Goal: Task Accomplishment & Management: Complete application form

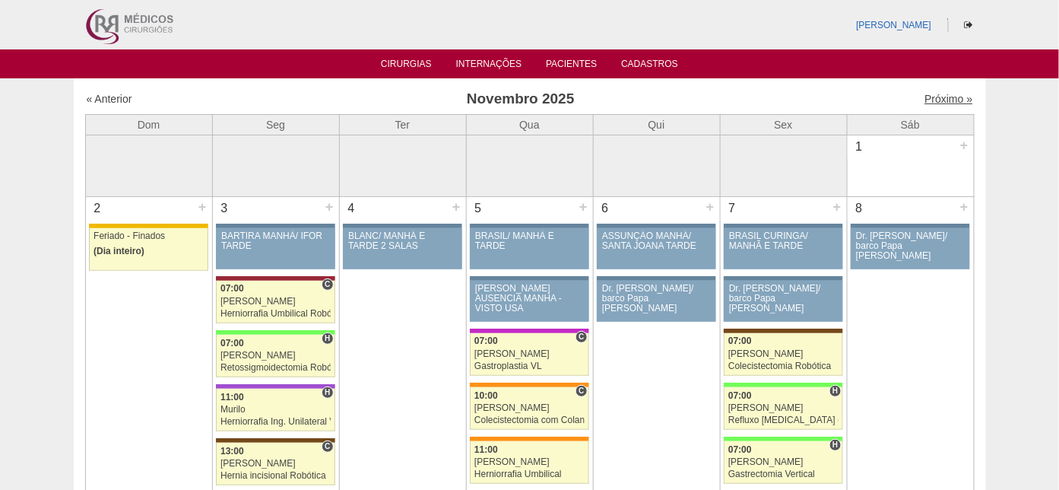
click at [929, 94] on link "Próximo »" at bounding box center [949, 99] width 48 height 12
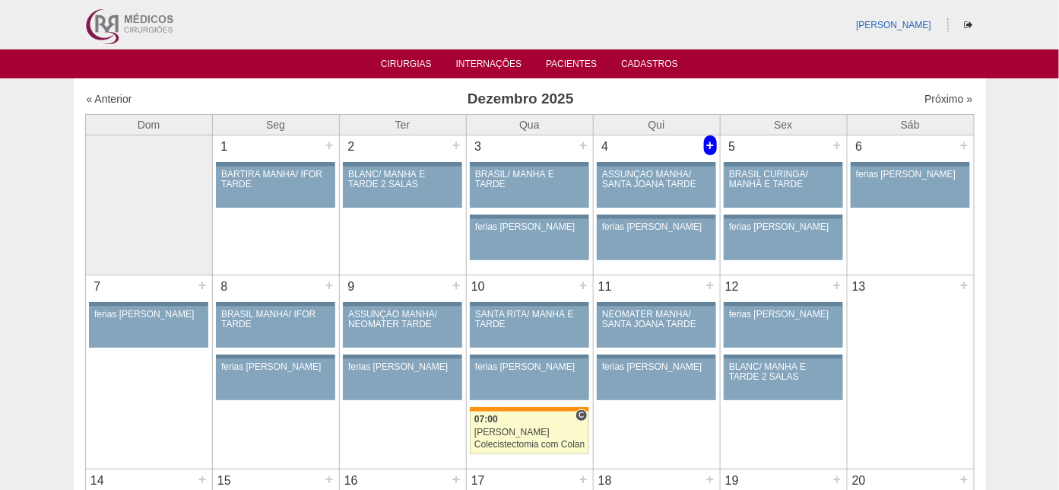
click at [709, 140] on div "+" at bounding box center [710, 145] width 13 height 20
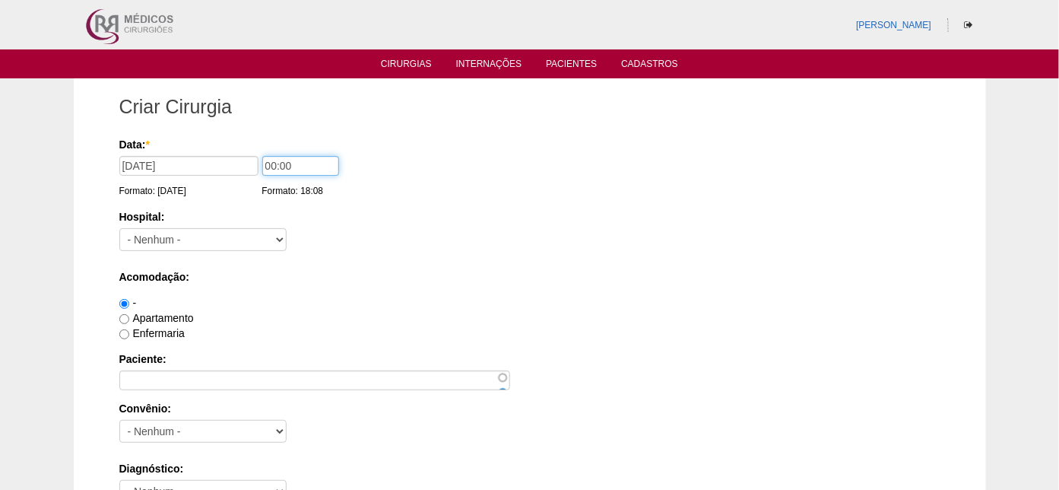
click at [273, 163] on input "00:00" at bounding box center [300, 166] width 77 height 20
type input "07:00"
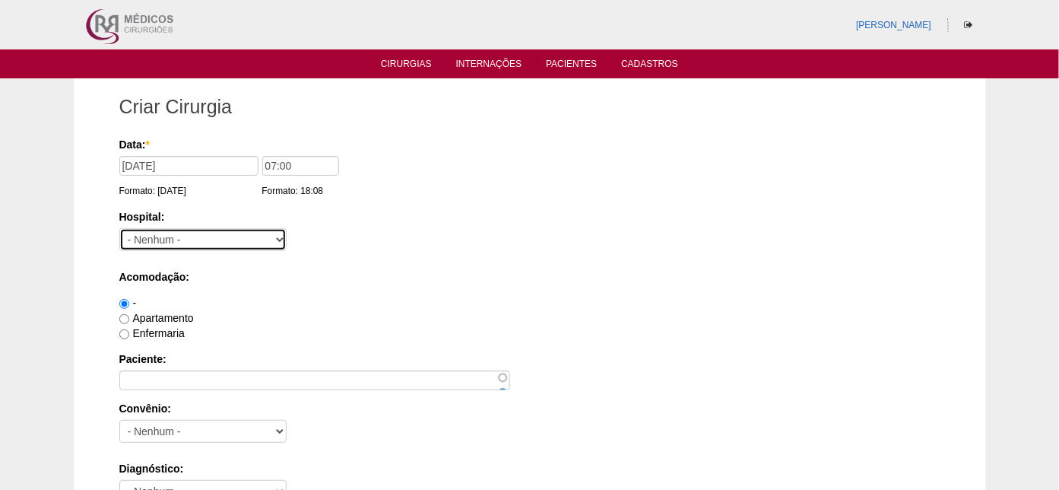
click at [202, 230] on select "- Nenhum - 9 de Julho Albert Einstein Alvorada América Assunção Bartira Benefic…" at bounding box center [202, 239] width 167 height 23
select select "5"
click at [119, 228] on select "- Nenhum - 9 de Julho Albert Einstein Alvorada América Assunção Bartira Benefic…" at bounding box center [202, 239] width 167 height 23
click at [157, 316] on label "Apartamento" at bounding box center [156, 318] width 75 height 12
click at [129, 316] on input "Apartamento" at bounding box center [124, 319] width 10 height 10
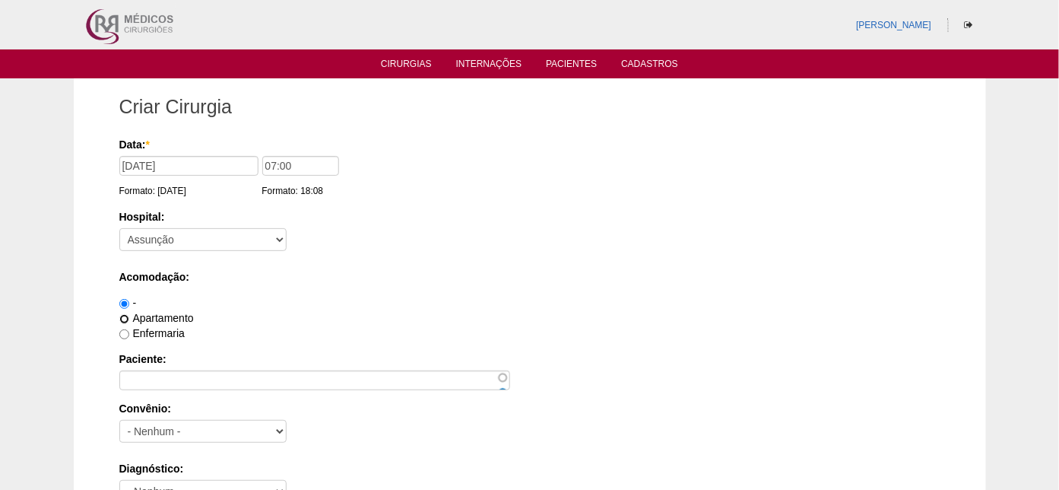
radio input "true"
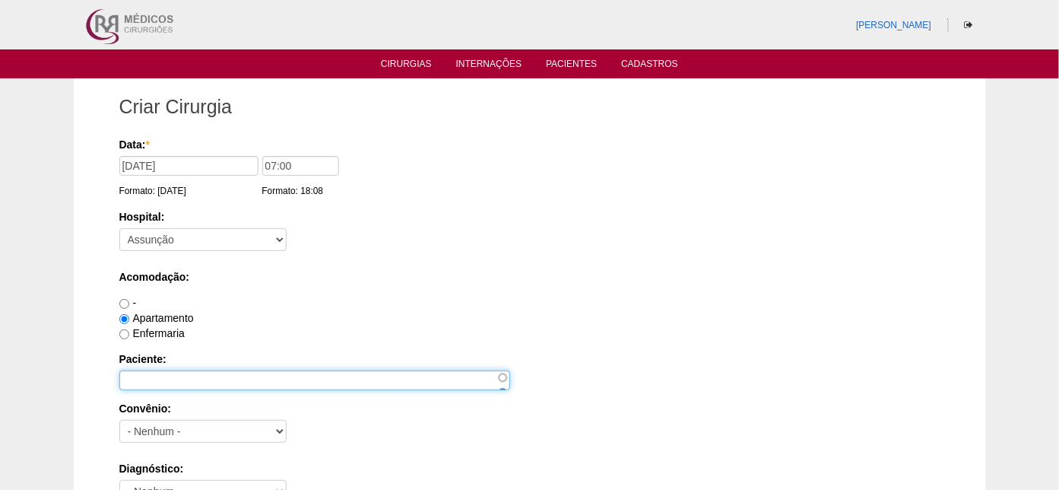
click at [160, 380] on input "Paciente:" at bounding box center [314, 380] width 391 height 20
click at [160, 373] on input "Paciente:" at bounding box center [314, 380] width 391 height 20
type input "Rafael Expedito Martins"
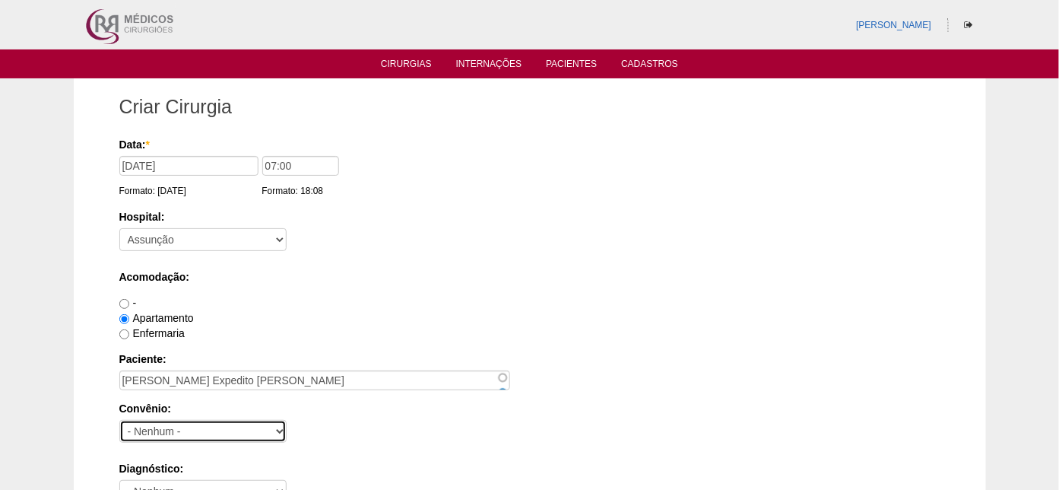
click at [199, 430] on select "- Nenhum - Abet Afresp Allianz Amil Blue Life Caasp Cabesp Caixa de Pensões Car…" at bounding box center [202, 431] width 167 height 23
select select "26"
click at [119, 420] on select "- Nenhum - Abet Afresp Allianz Amil Blue Life Caasp Cabesp Caixa de Pensões Car…" at bounding box center [202, 431] width 167 height 23
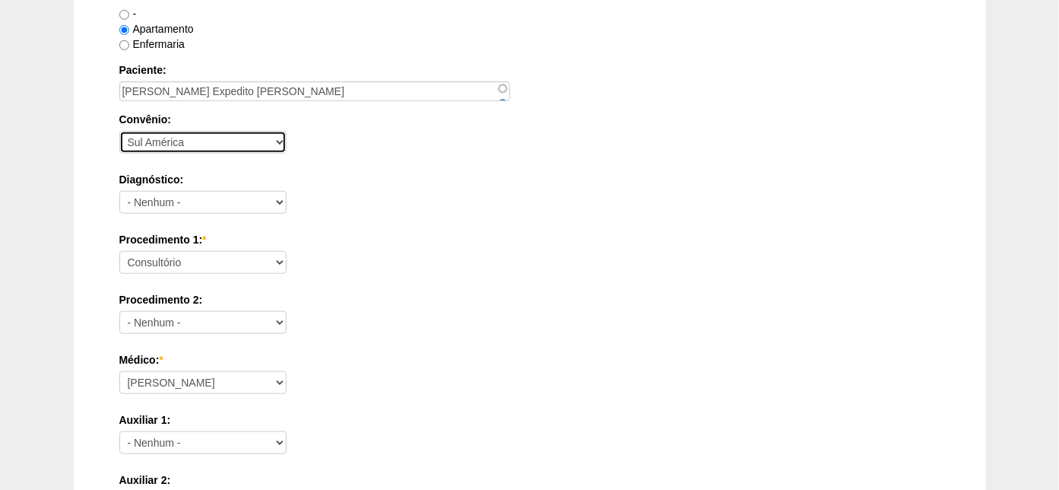
scroll to position [260, 0]
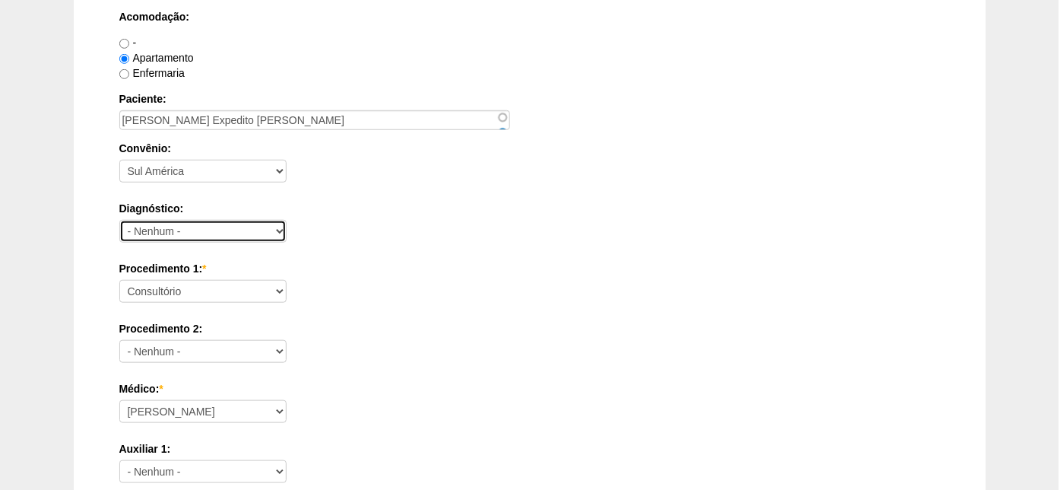
click at [210, 220] on select "- Nenhum - Abdome Agudo Abscesso Hepático Abscesso Perianal Abscesso Peritoneal…" at bounding box center [202, 231] width 167 height 23
select select "3704"
click at [119, 220] on select "- Nenhum - Abdome Agudo Abscesso Hepático Abscesso Perianal Abscesso Peritoneal…" at bounding box center [202, 231] width 167 height 23
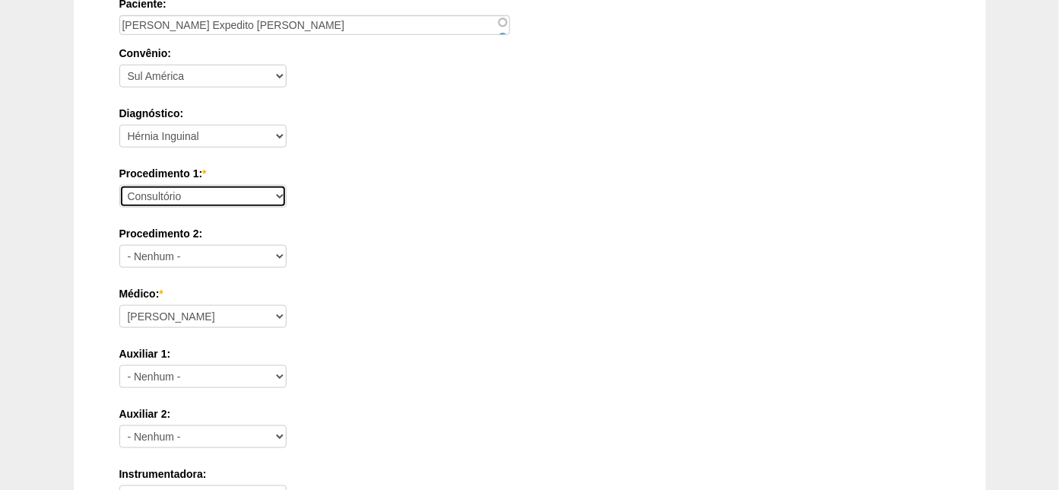
click at [217, 193] on select "Consultório Abscesso Hepático - Drenagem Abscesso perianal Amputação Abdômino P…" at bounding box center [202, 196] width 167 height 23
select select "4911"
click at [119, 185] on select "Consultório Abscesso Hepático - Drenagem Abscesso perianal Amputação Abdômino P…" at bounding box center [202, 196] width 167 height 23
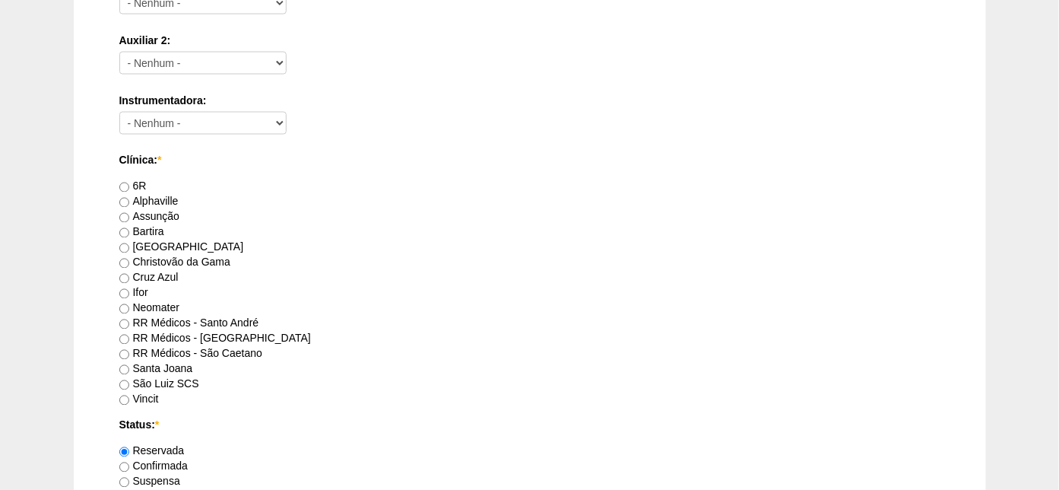
scroll to position [735, 0]
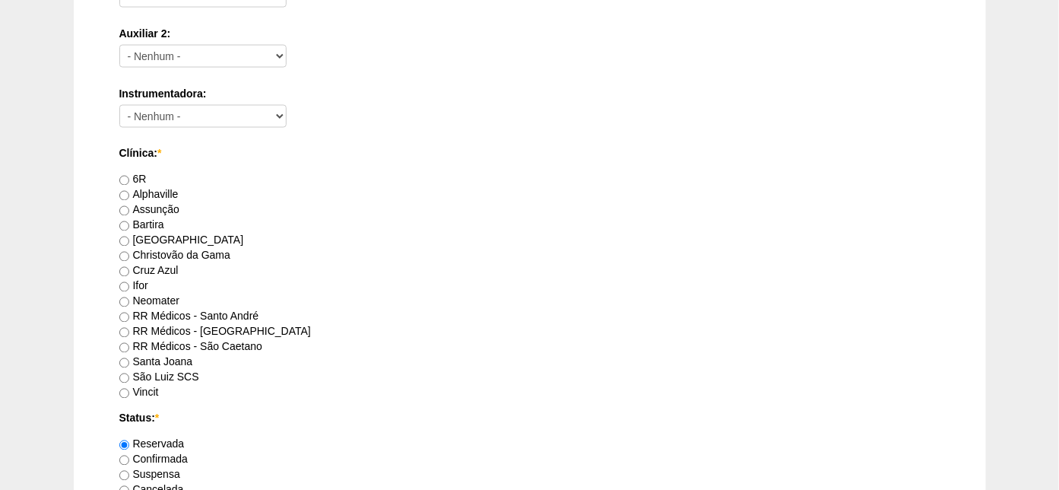
click at [169, 204] on label "Assunção" at bounding box center [149, 210] width 60 height 12
click at [129, 206] on input "Assunção" at bounding box center [124, 211] width 10 height 10
radio input "true"
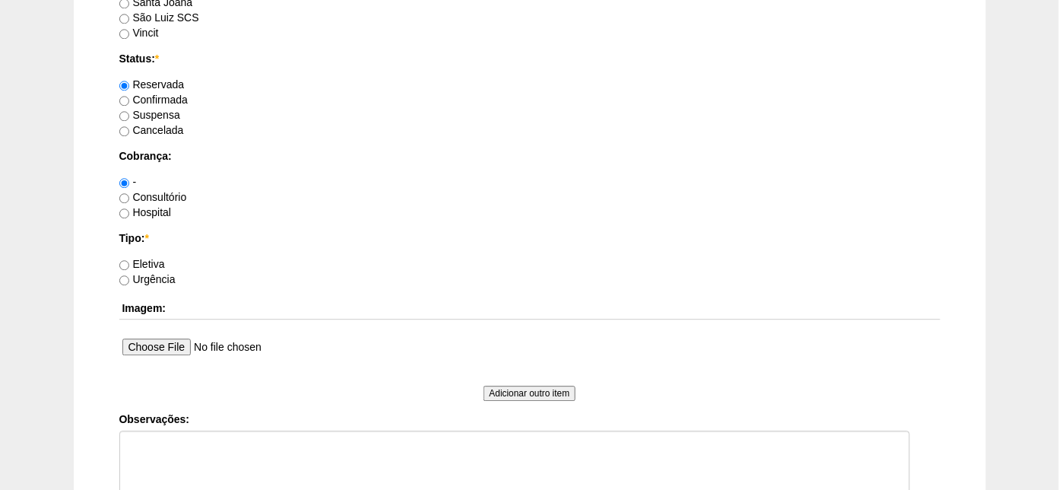
scroll to position [1116, 0]
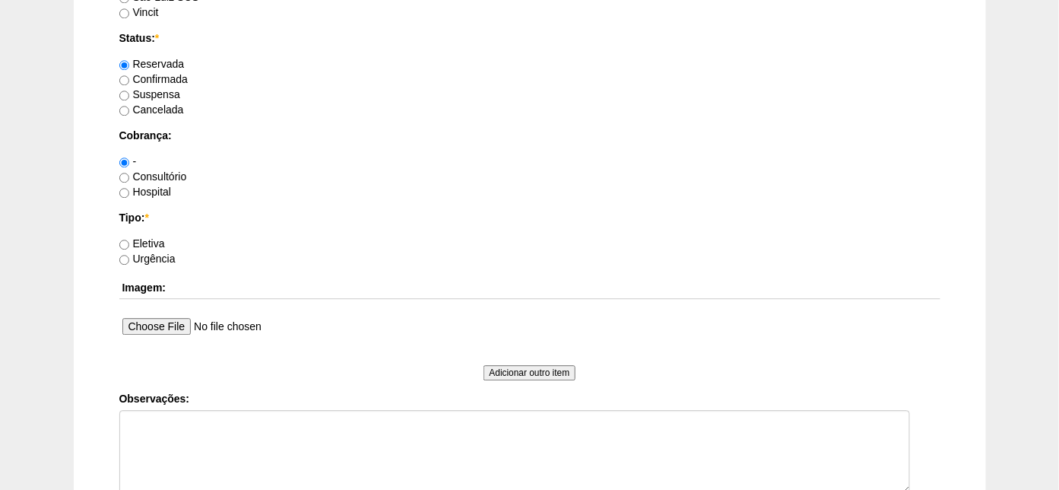
click at [153, 189] on label "Hospital" at bounding box center [145, 192] width 52 height 12
click at [129, 189] on input "Hospital" at bounding box center [124, 193] width 10 height 10
radio input "true"
click at [152, 236] on div "Eletiva" at bounding box center [529, 243] width 821 height 15
click at [152, 242] on label "Eletiva" at bounding box center [142, 243] width 46 height 12
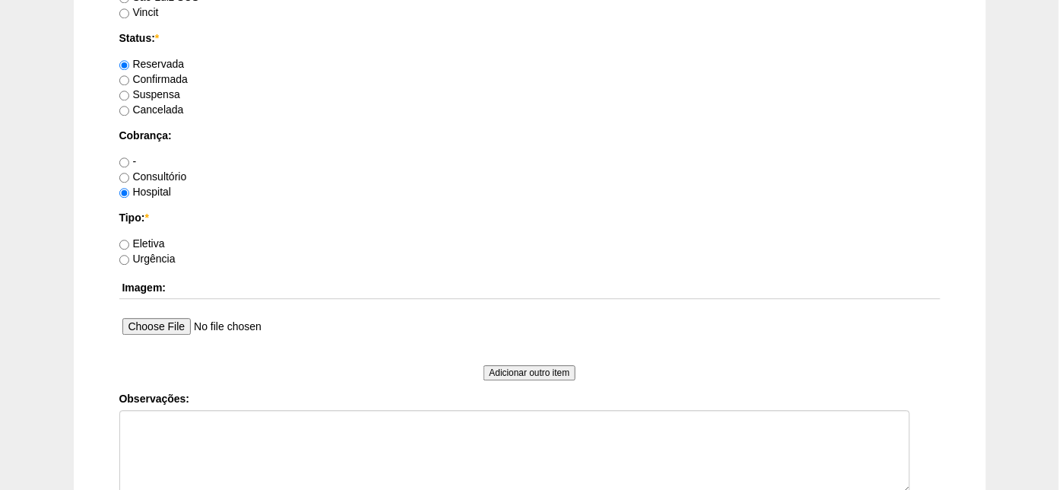
click at [129, 242] on input "Eletiva" at bounding box center [124, 245] width 10 height 10
radio input "true"
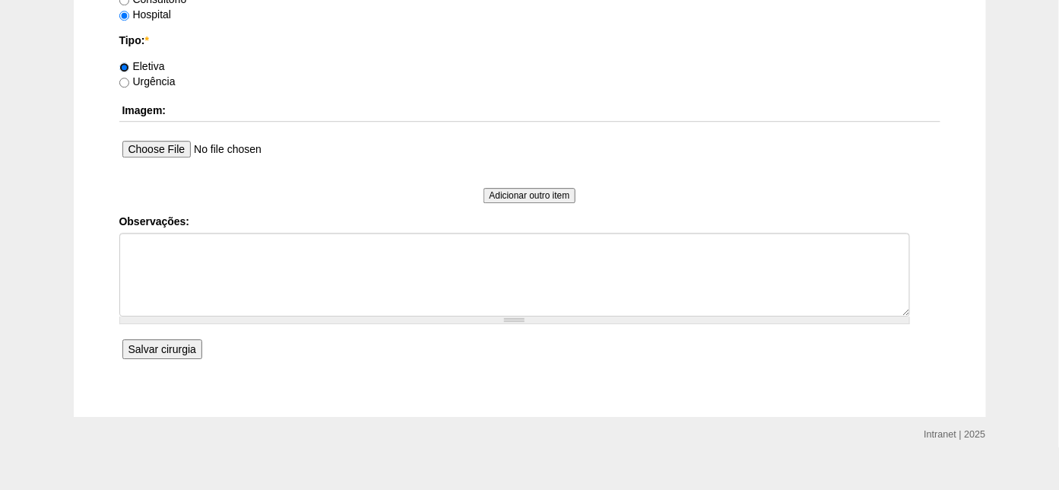
scroll to position [1308, 0]
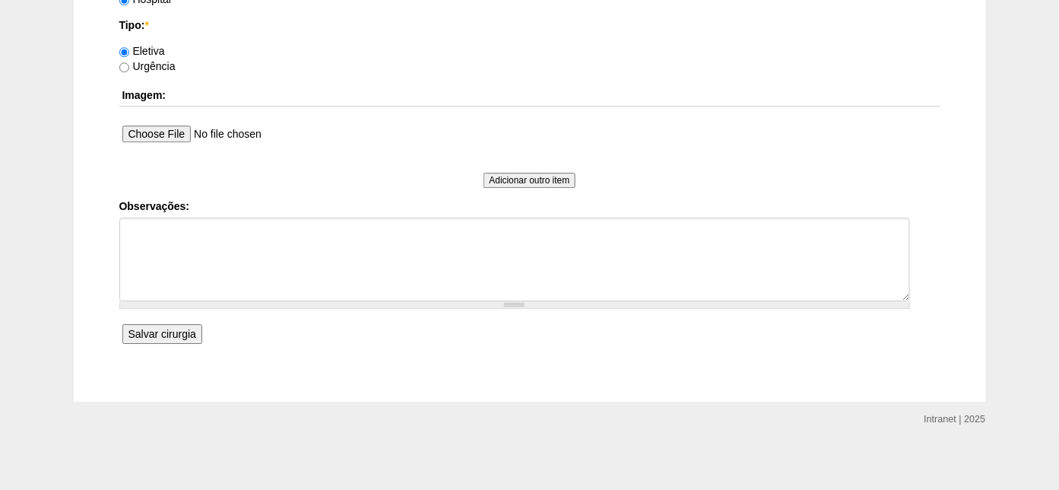
click at [157, 329] on input "Salvar cirurgia" at bounding box center [162, 334] width 80 height 20
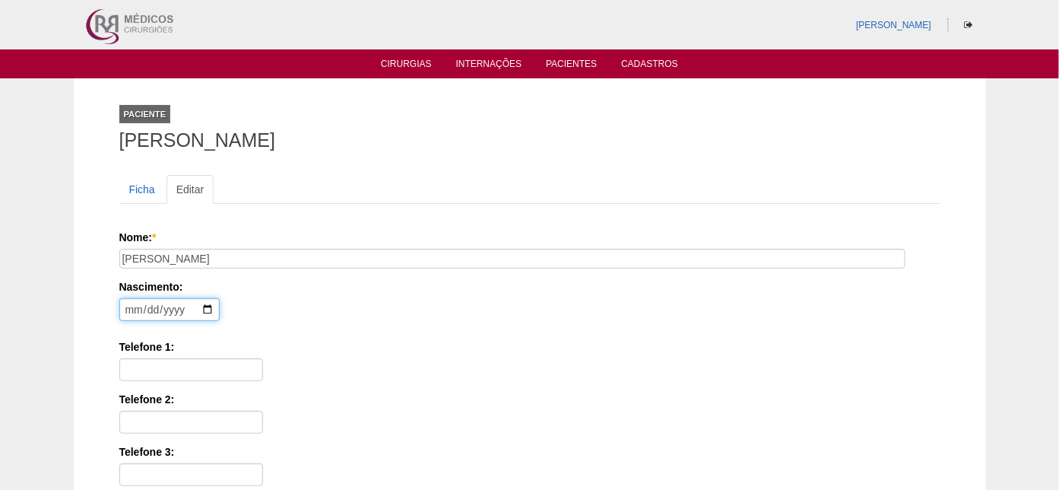
click at [134, 302] on input "date" at bounding box center [169, 309] width 100 height 23
type input "1995-04-11"
click at [200, 365] on input "Telefone 1:" at bounding box center [191, 369] width 144 height 23
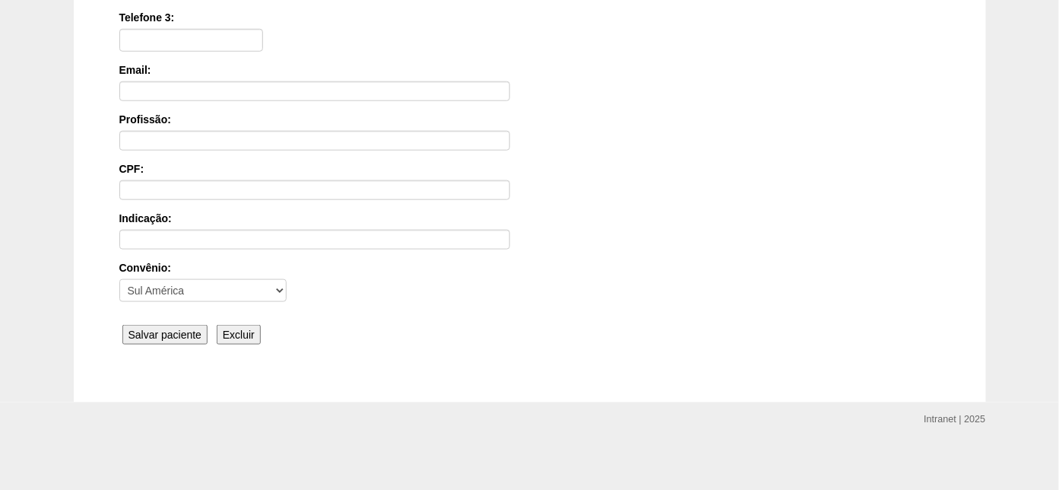
scroll to position [436, 0]
type input "11 95333-2396"
click at [148, 328] on input "Salvar paciente" at bounding box center [165, 333] width 86 height 20
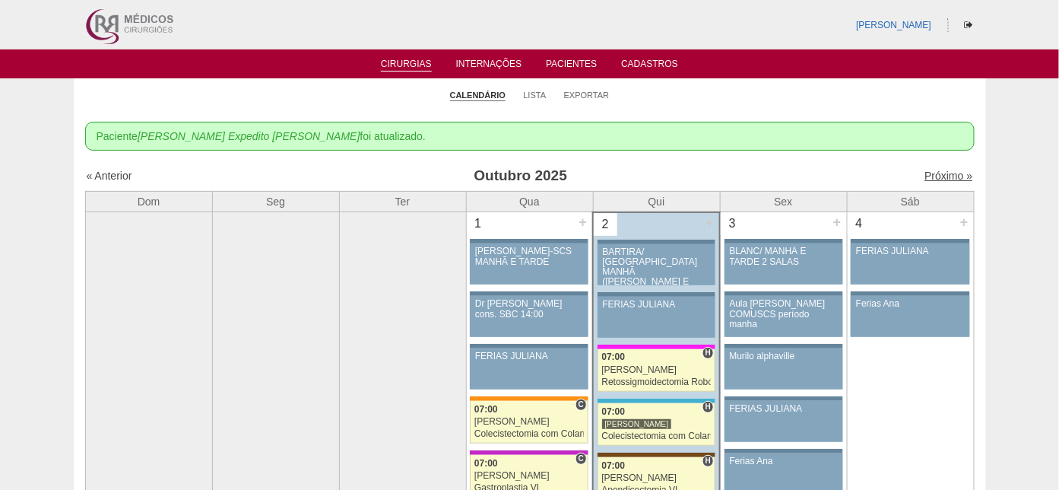
click at [928, 172] on link "Próximo »" at bounding box center [949, 176] width 48 height 12
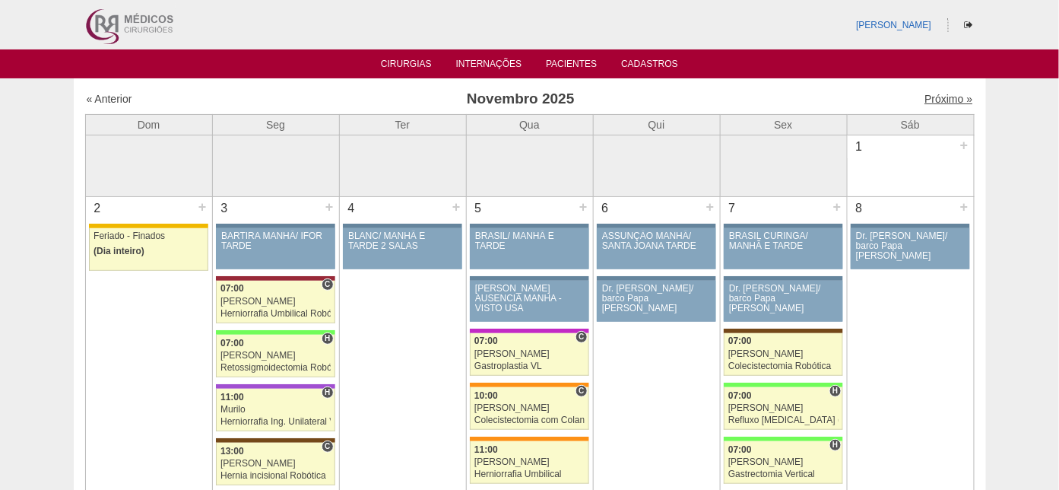
click at [925, 94] on link "Próximo »" at bounding box center [949, 99] width 48 height 12
